Goal: Task Accomplishment & Management: Complete application form

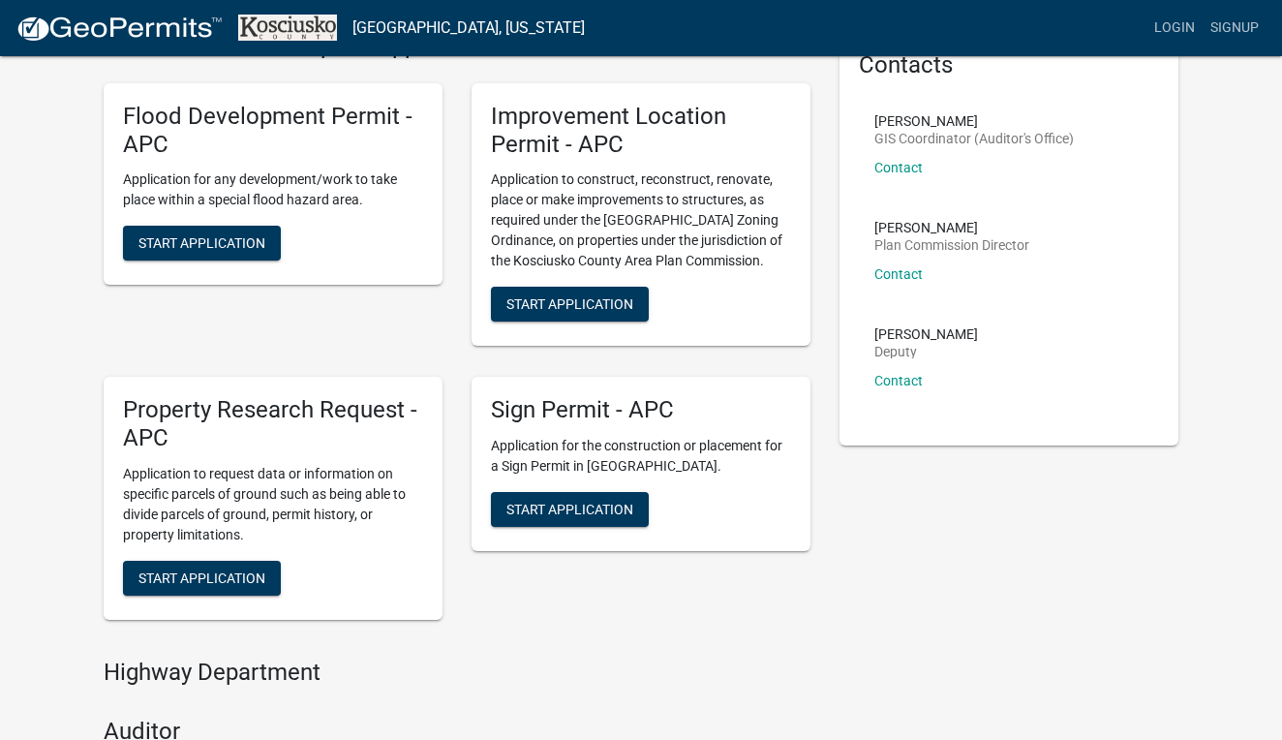
scroll to position [81, 0]
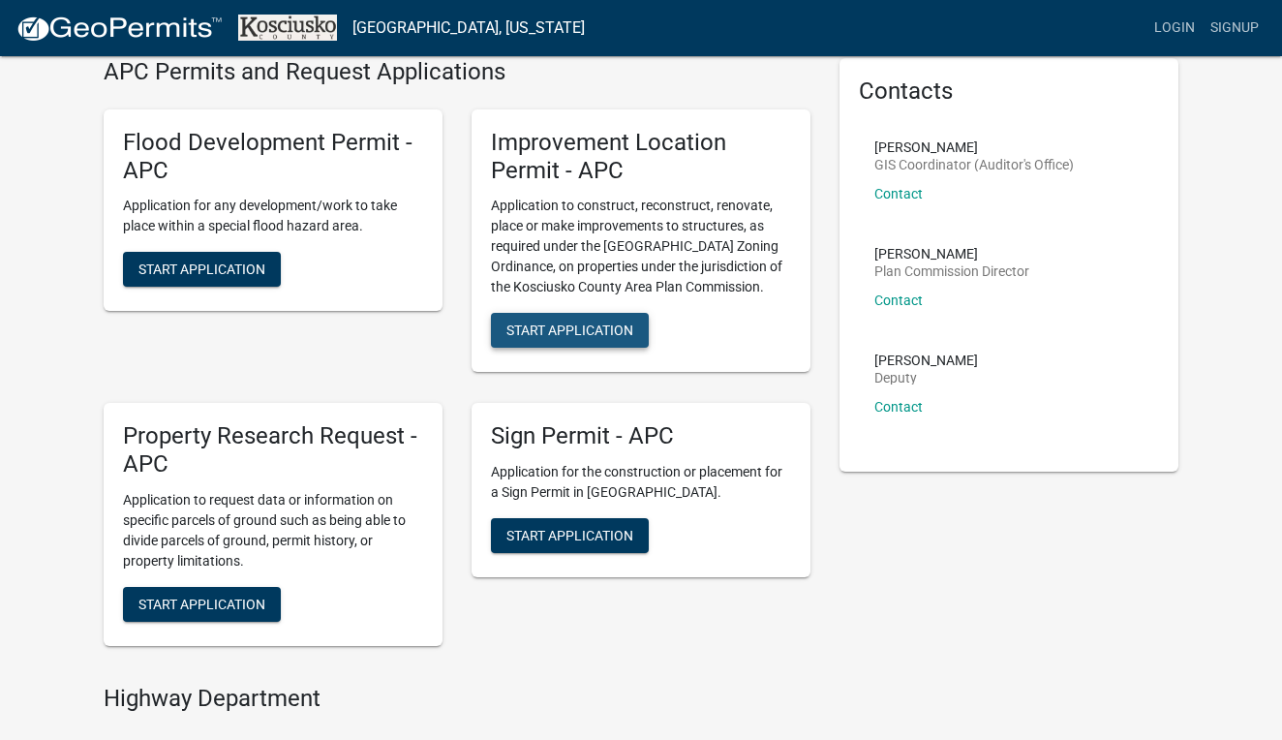
click at [611, 332] on span "Start Application" at bounding box center [570, 330] width 127 height 15
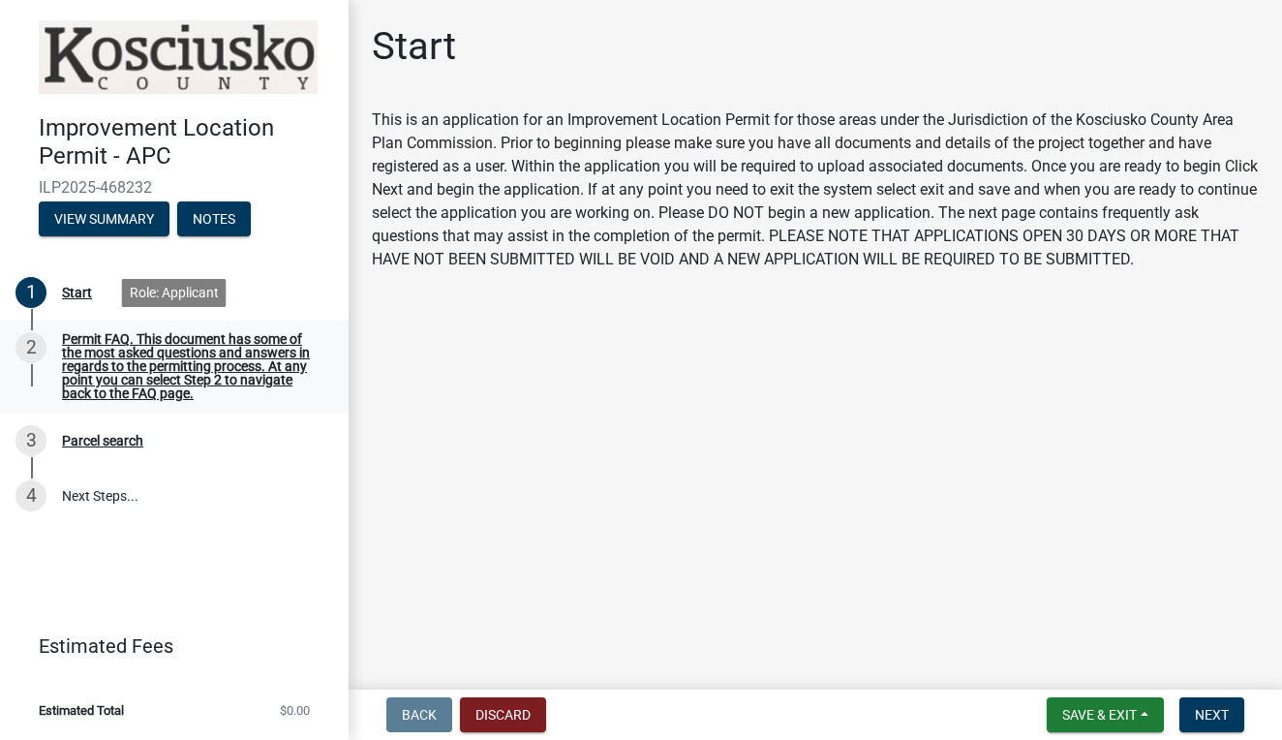
click at [239, 376] on div "Permit FAQ. This document has some of the most asked questions and answers in r…" at bounding box center [190, 366] width 256 height 68
click at [177, 382] on div "Permit FAQ. This document has some of the most asked questions and answers in r…" at bounding box center [190, 366] width 256 height 68
click at [1221, 717] on span "Next" at bounding box center [1212, 714] width 34 height 15
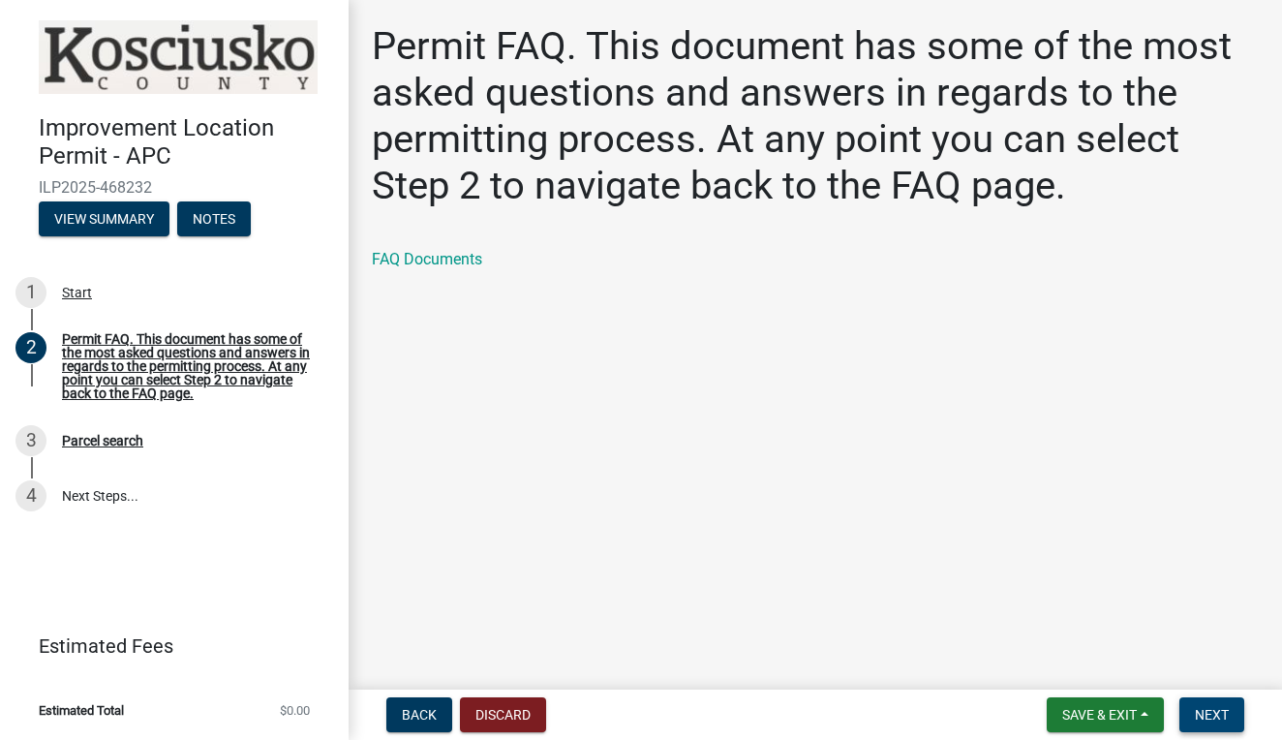
click at [1221, 717] on span "Next" at bounding box center [1212, 714] width 34 height 15
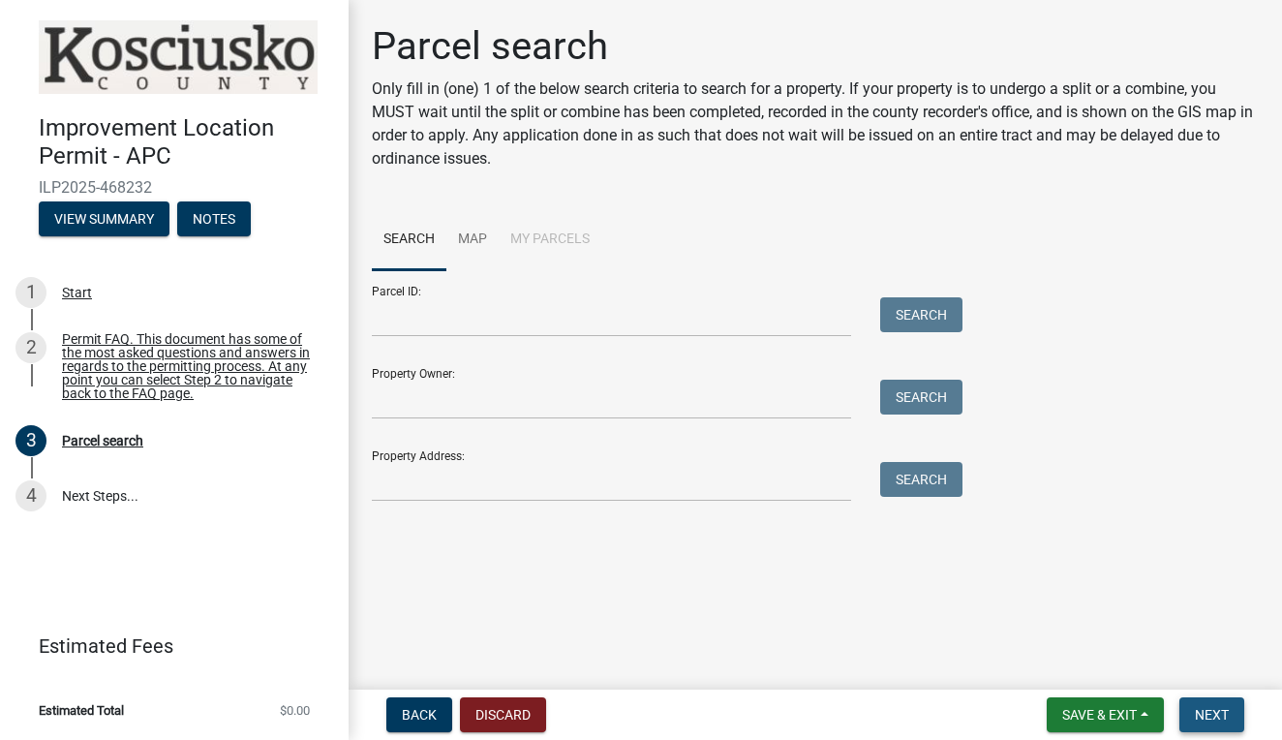
click at [1222, 712] on span "Next" at bounding box center [1212, 714] width 34 height 15
click at [209, 354] on div "Permit FAQ. This document has some of the most asked questions and answers in r…" at bounding box center [190, 366] width 256 height 68
